Goal: Navigation & Orientation: Find specific page/section

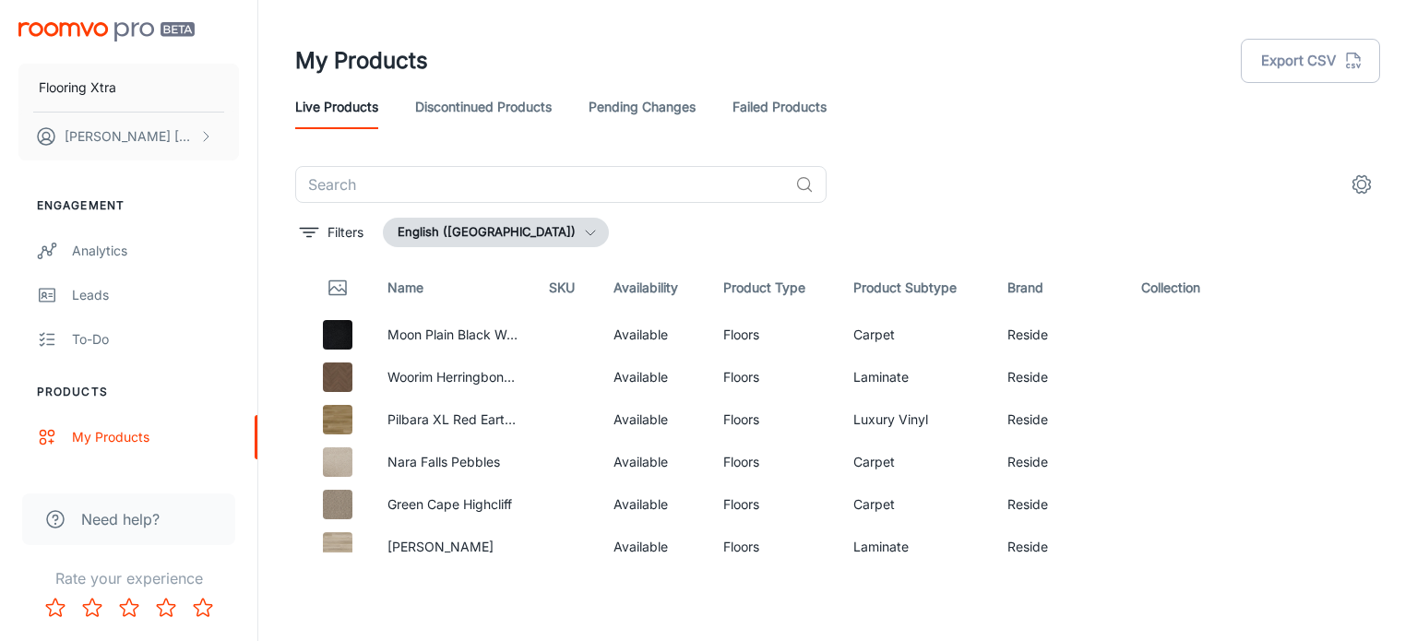
click at [780, 107] on link "Failed Products" at bounding box center [779, 107] width 94 height 44
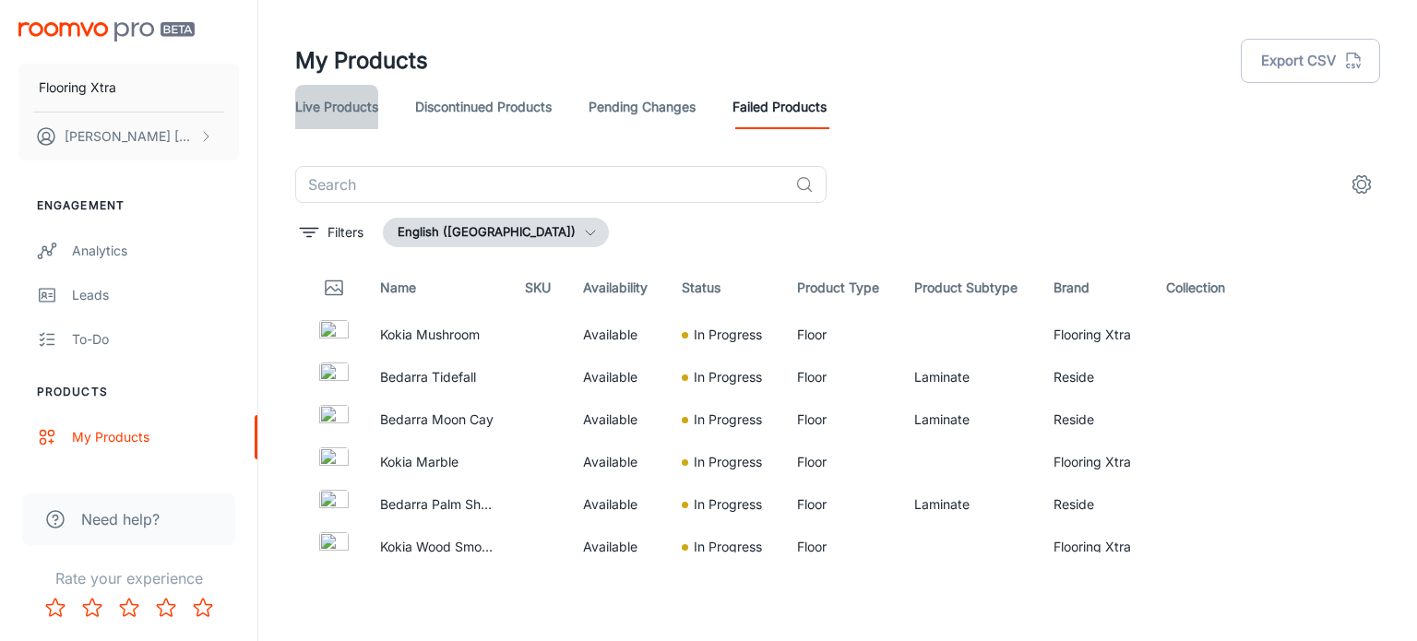
click at [354, 99] on link "Live Products" at bounding box center [336, 107] width 83 height 44
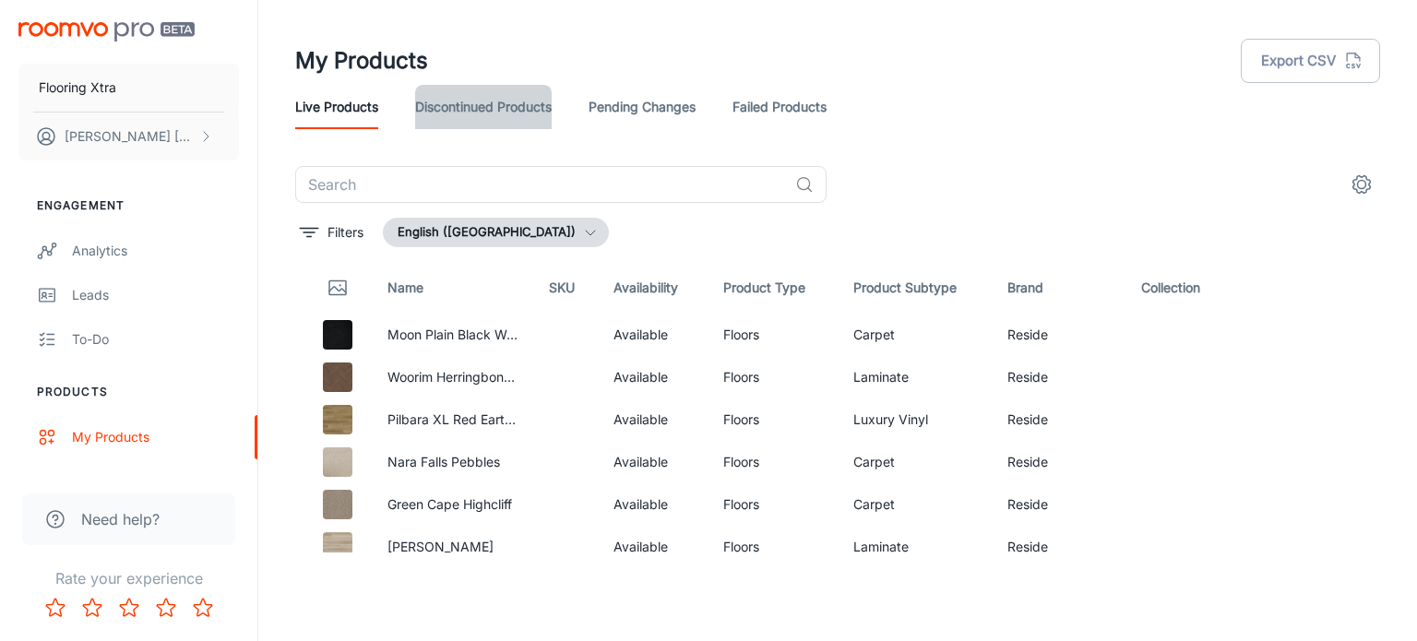
click at [514, 106] on link "Discontinued Products" at bounding box center [483, 107] width 136 height 44
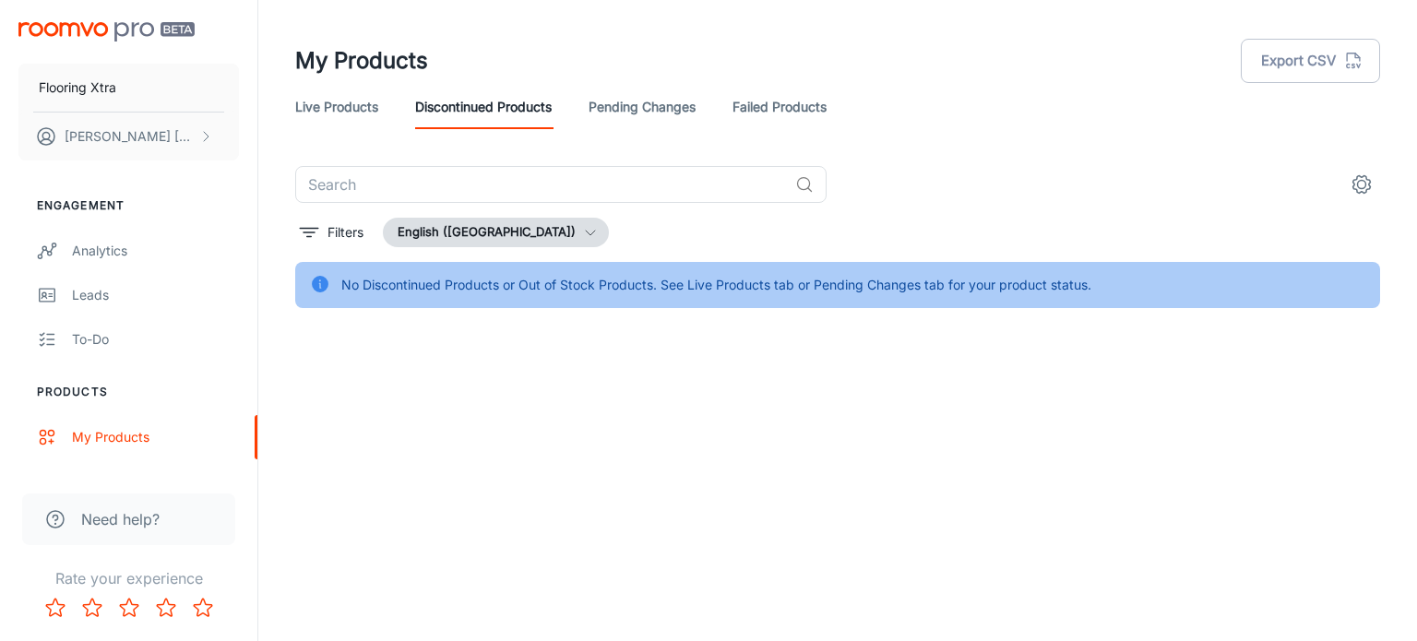
click at [612, 104] on link "Pending Changes" at bounding box center [641, 107] width 107 height 44
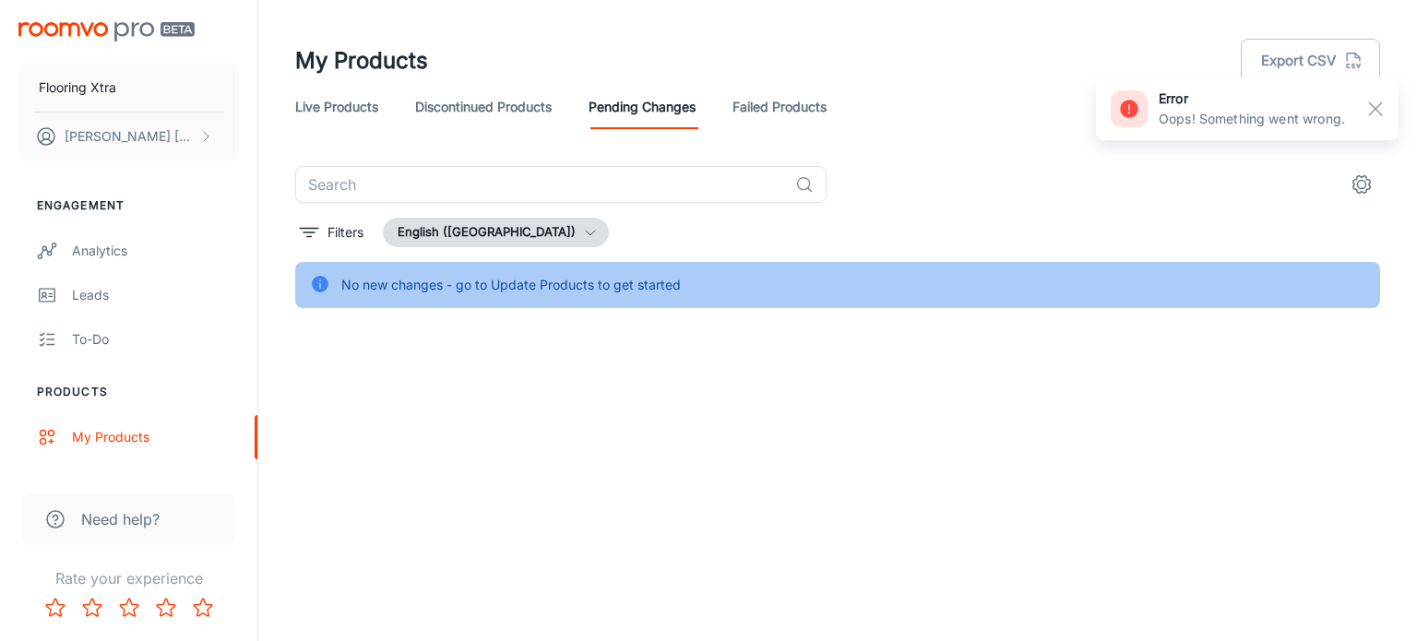
click at [363, 101] on link "Live Products" at bounding box center [336, 107] width 83 height 44
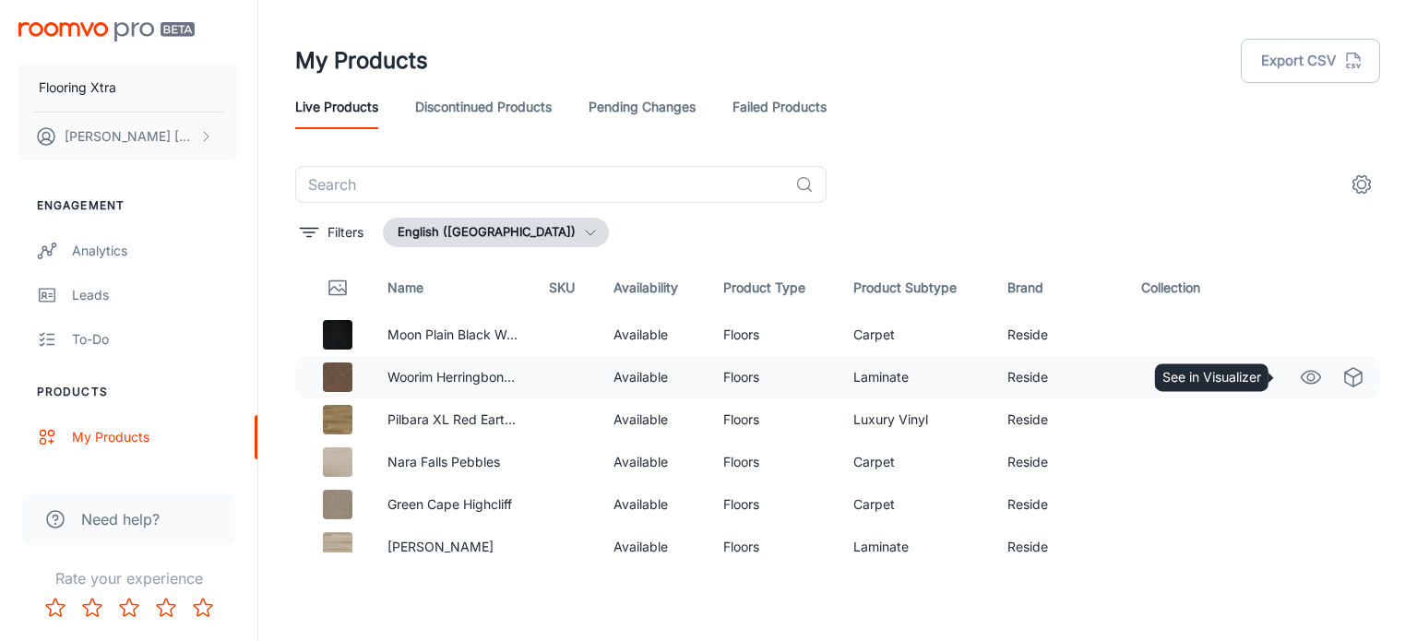
click at [1301, 375] on icon "See in Visualizer" at bounding box center [1310, 377] width 22 height 22
